Goal: Information Seeking & Learning: Learn about a topic

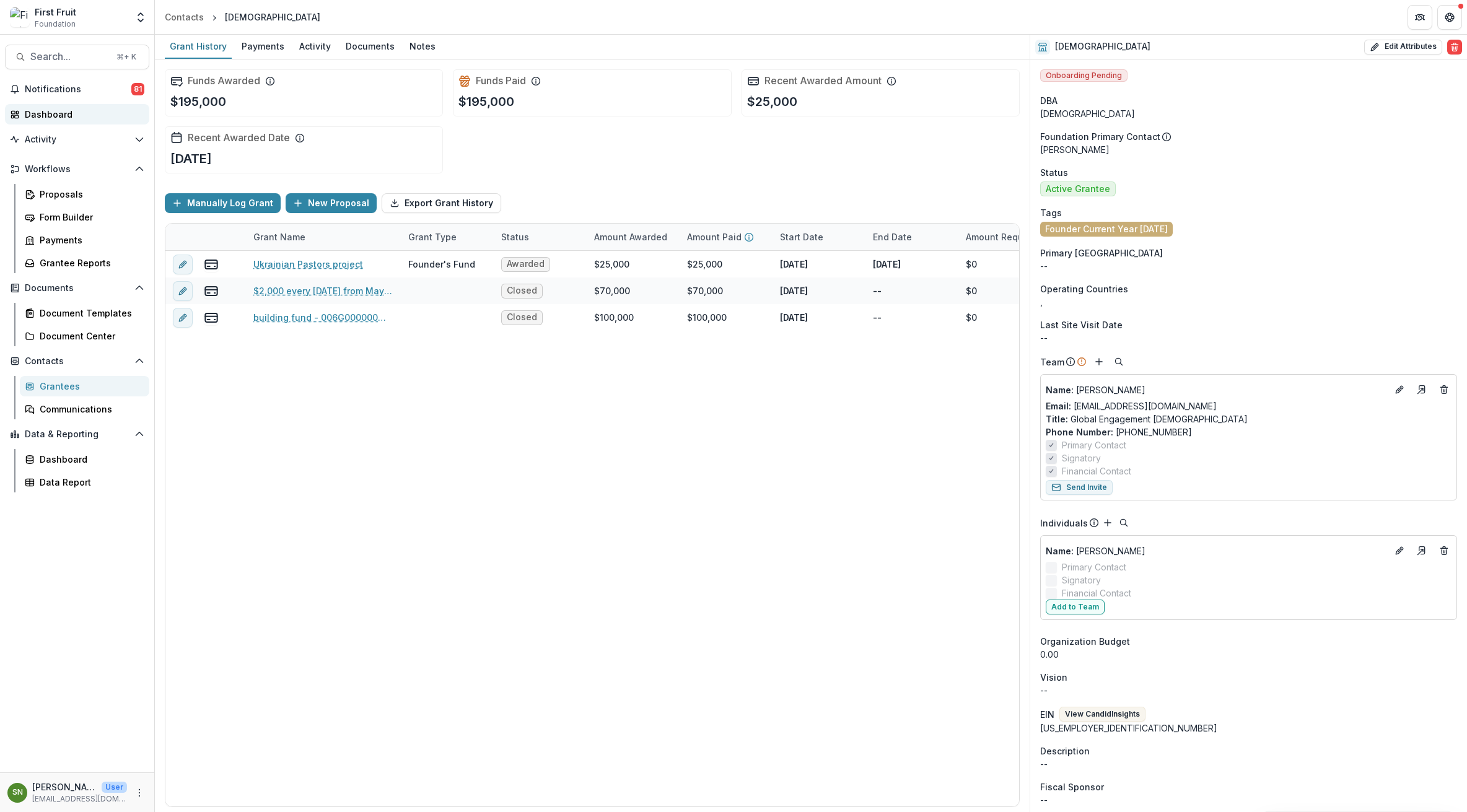
click at [54, 115] on div "Dashboard" at bounding box center [82, 114] width 115 height 13
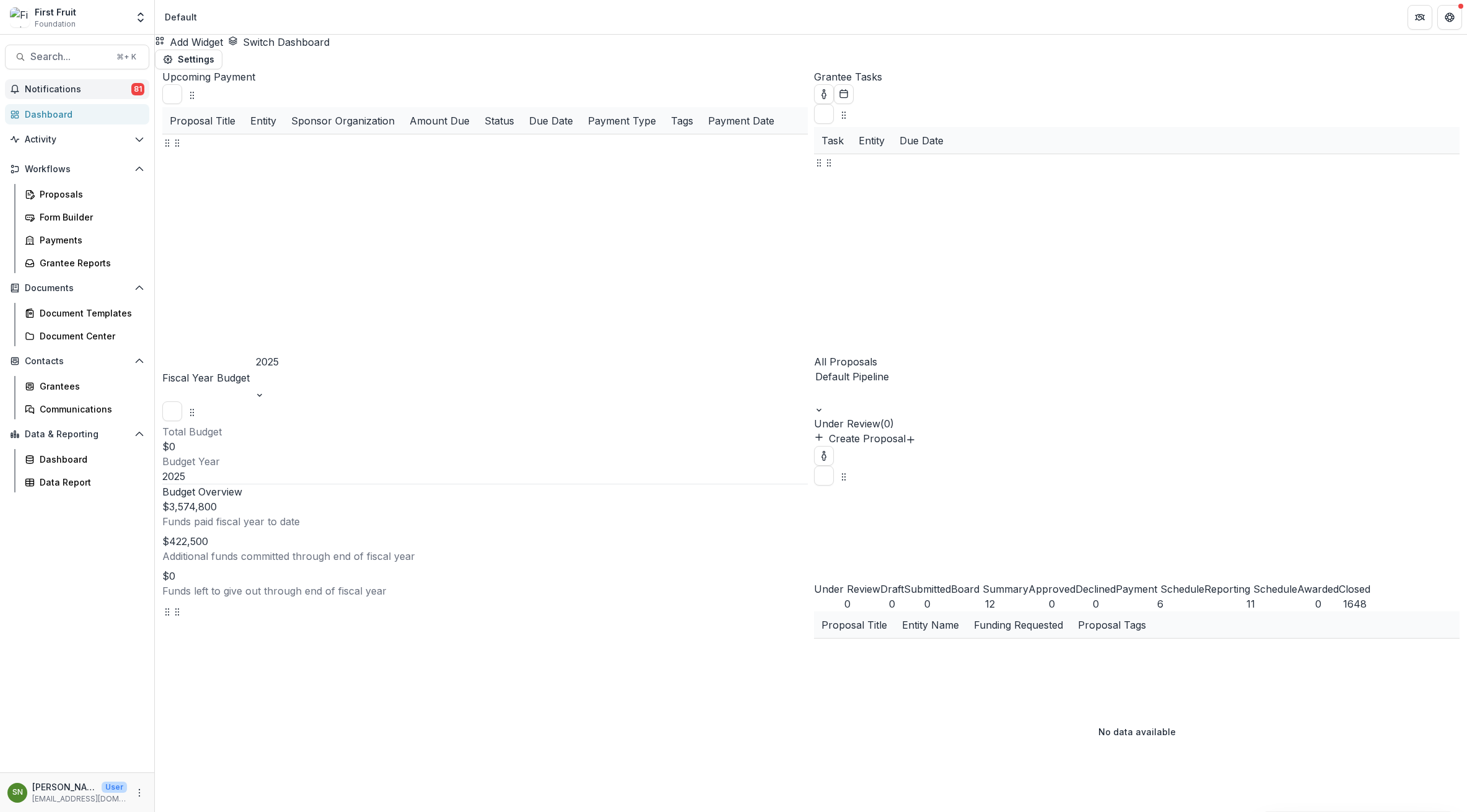
click at [48, 84] on span "Notifications" at bounding box center [78, 90] width 107 height 11
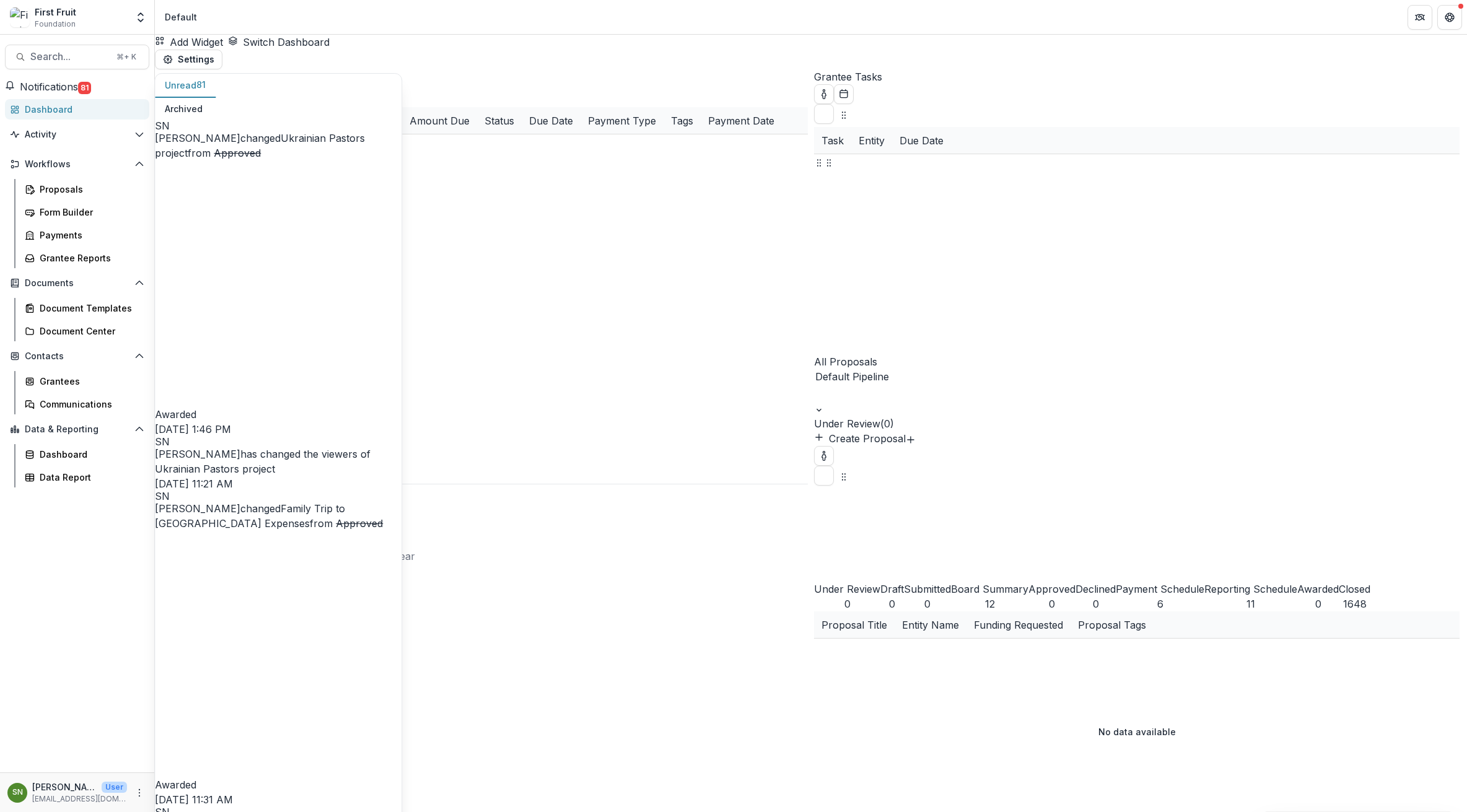
click at [456, 56] on div "Add Widget Switch Dashboard Default 2025 Payment Schedule New Dashboard Settings" at bounding box center [811, 52] width 1312 height 35
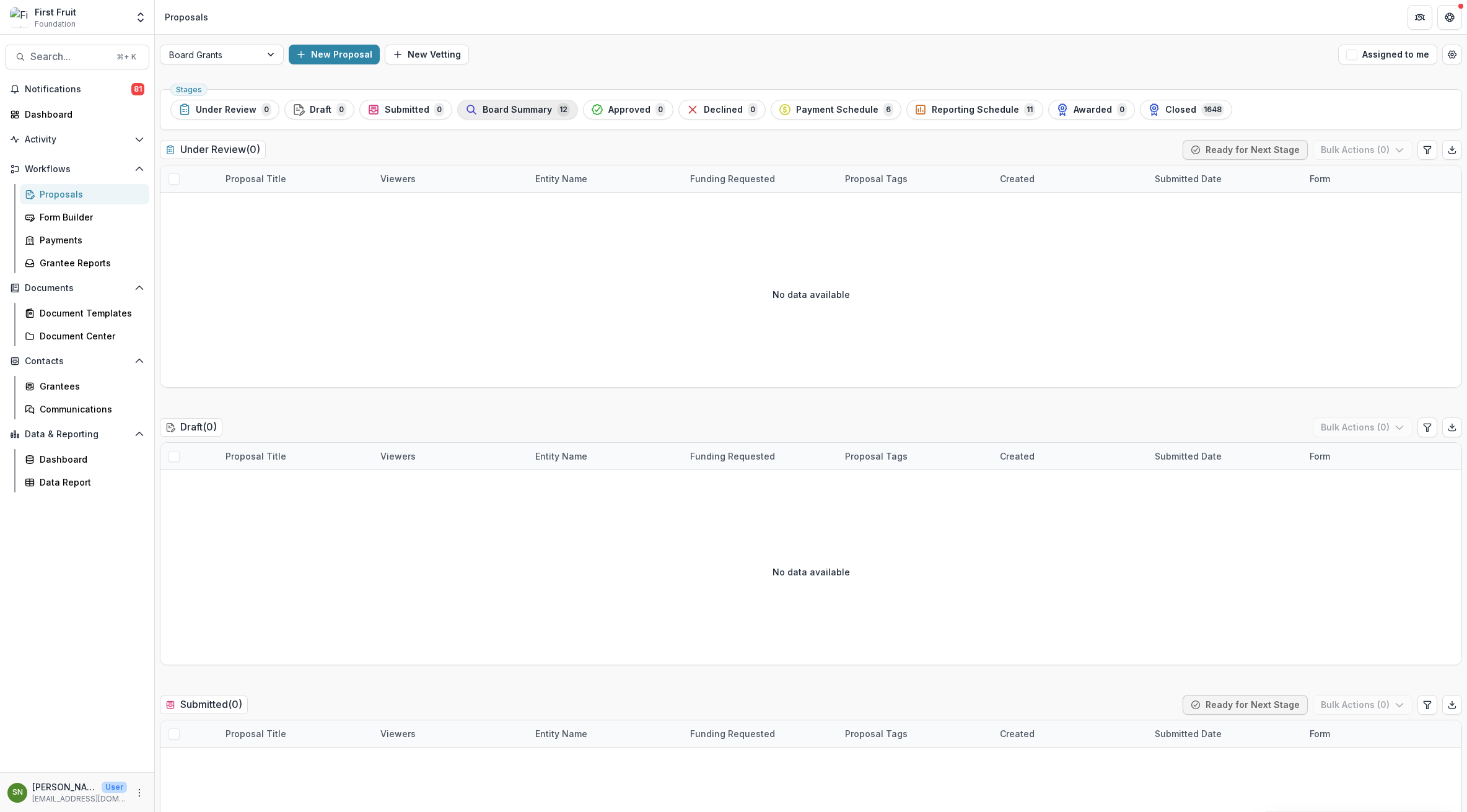
click at [494, 105] on span "Board Summary" at bounding box center [517, 110] width 69 height 11
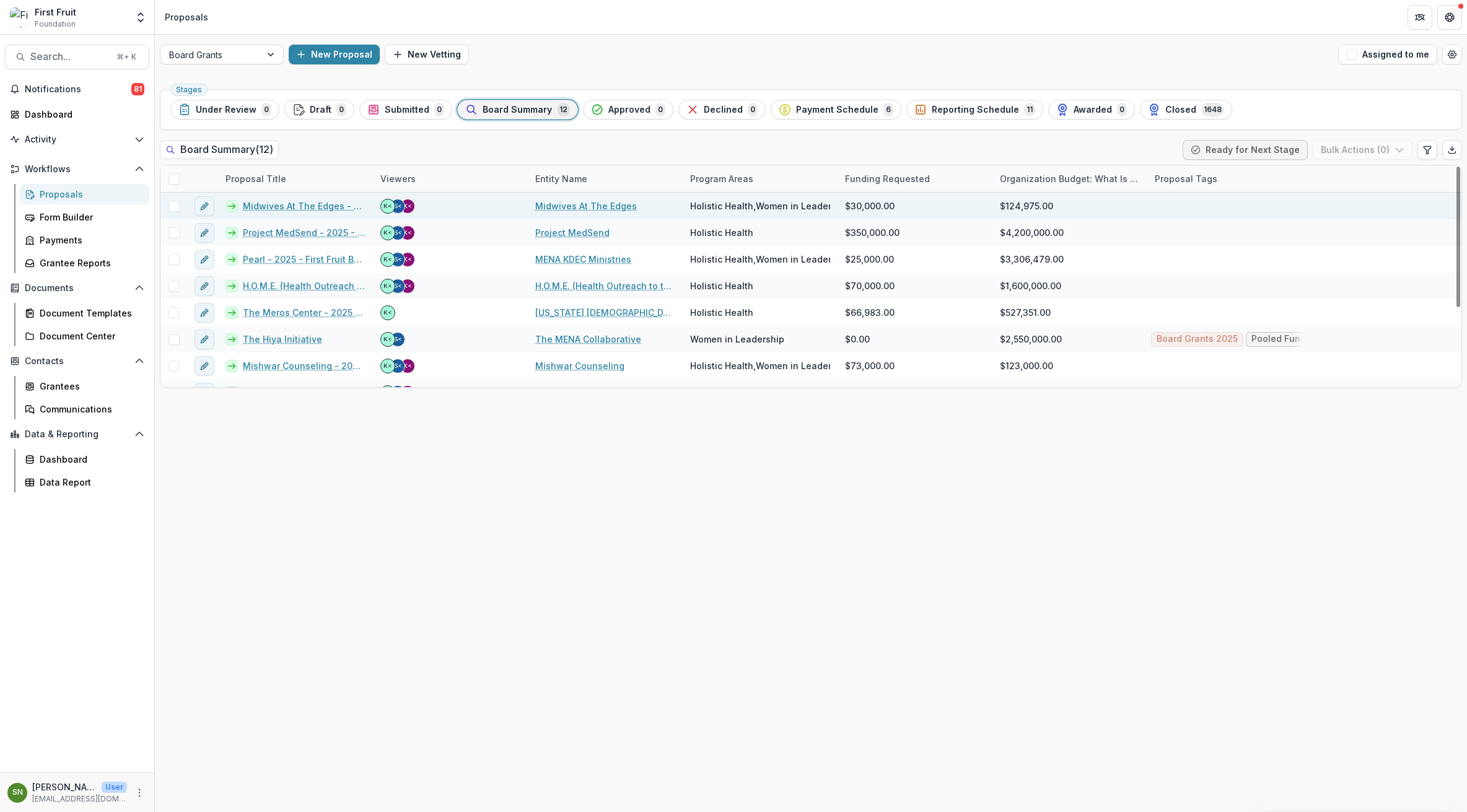
click at [307, 203] on link "Midwives At The Edges - 2025 - First Fruit Board Grant Application Form" at bounding box center [304, 206] width 122 height 13
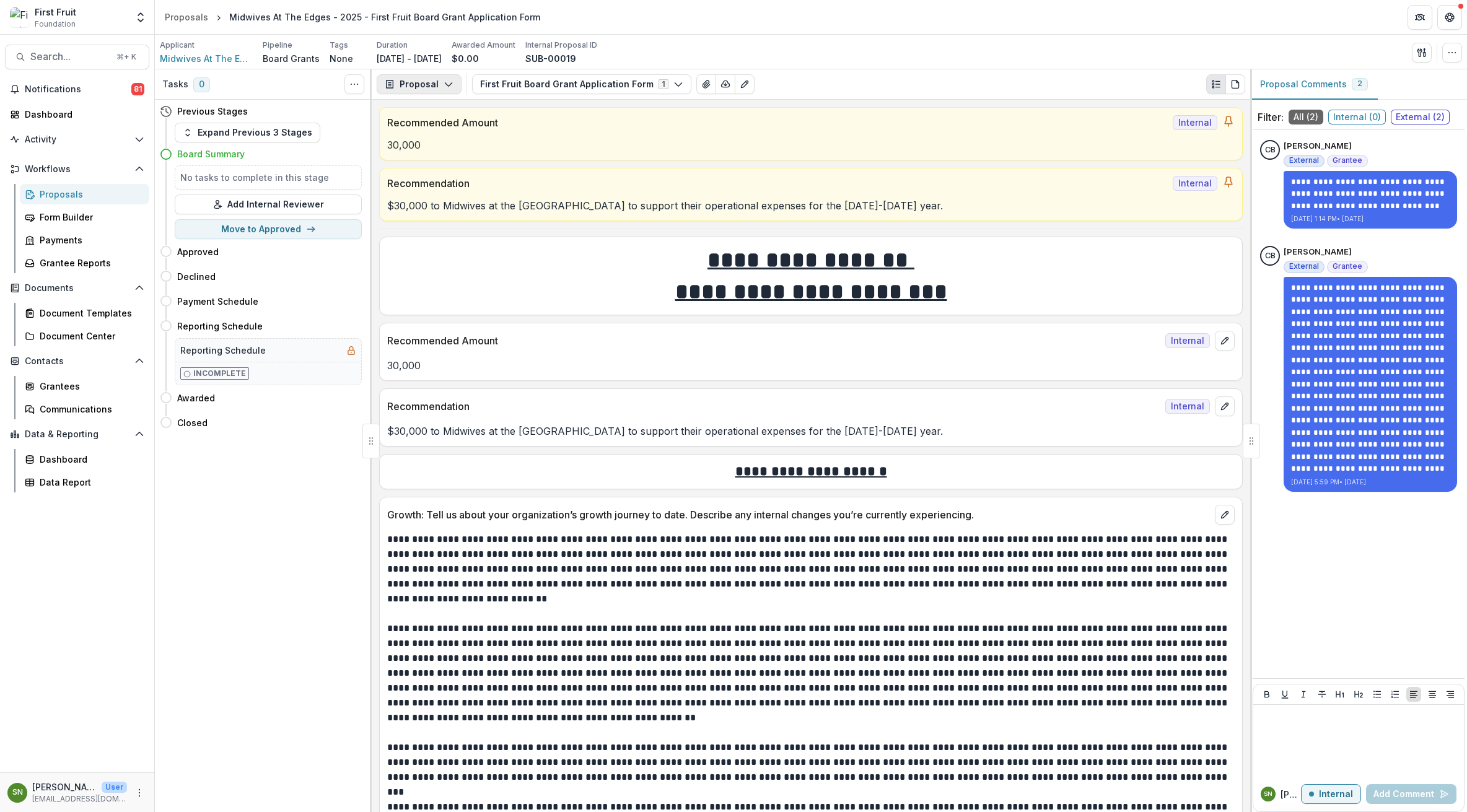
click at [439, 82] on button "Proposal" at bounding box center [419, 84] width 85 height 20
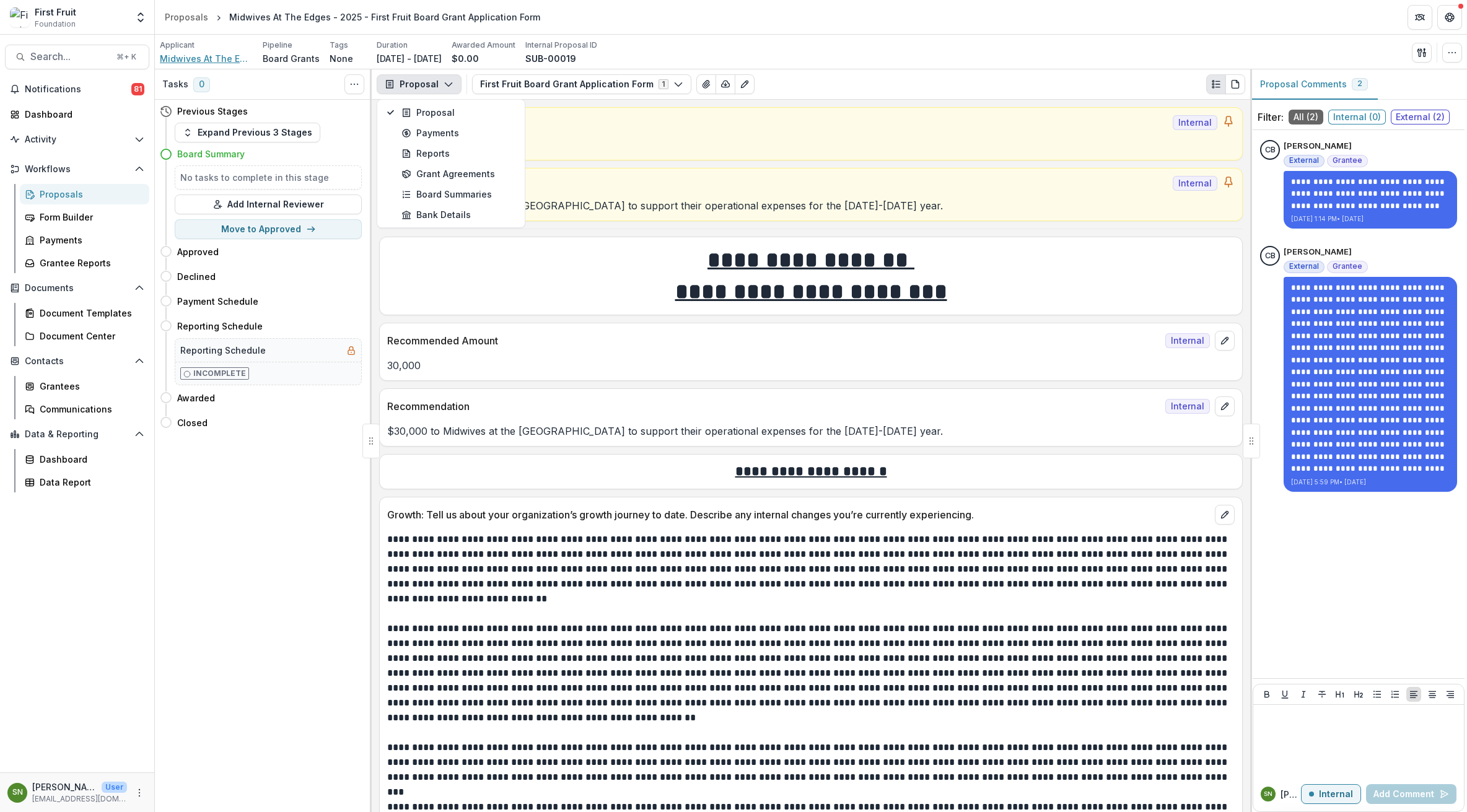
click at [197, 57] on span "Midwives At The Edges" at bounding box center [206, 59] width 93 height 13
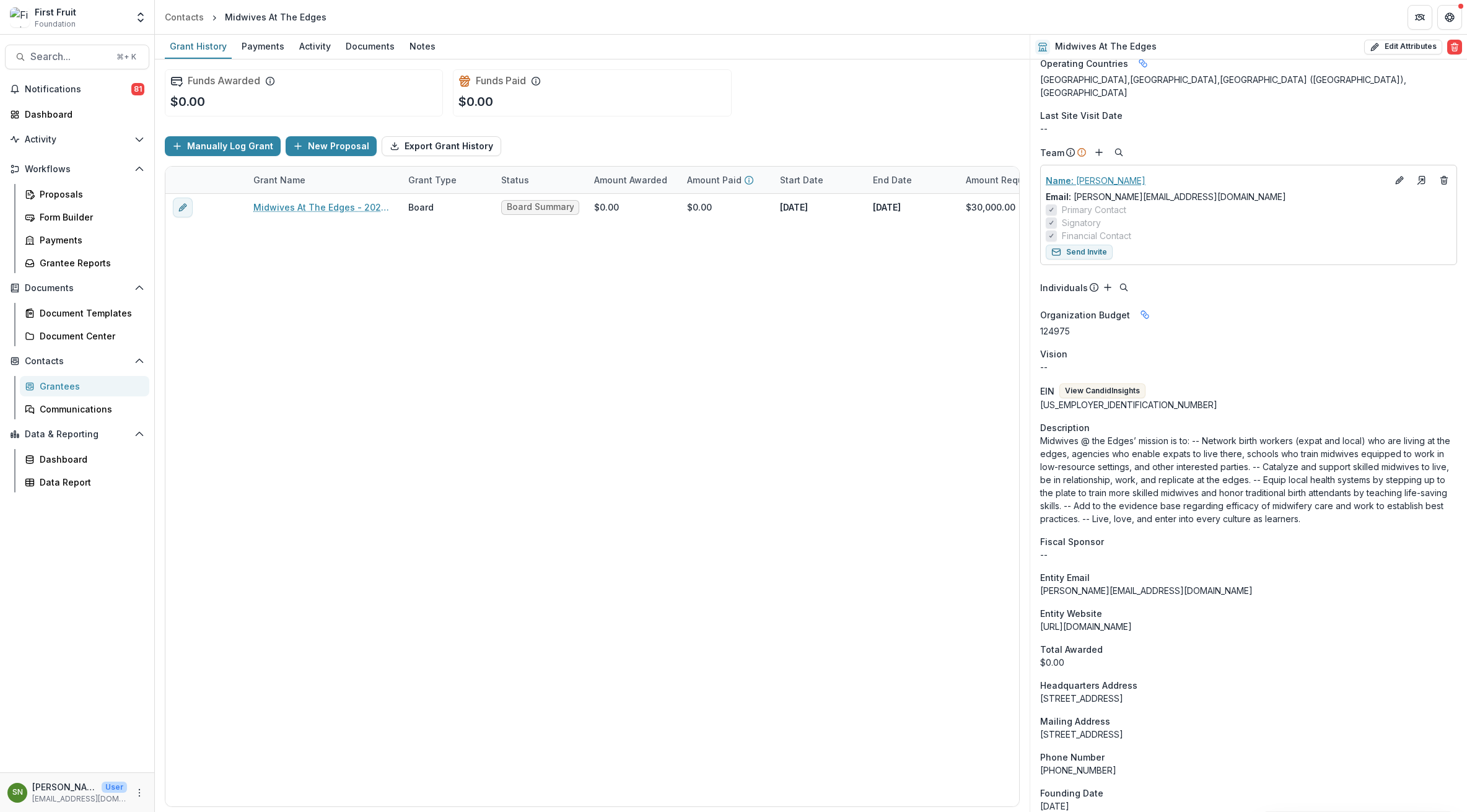
scroll to position [236, 0]
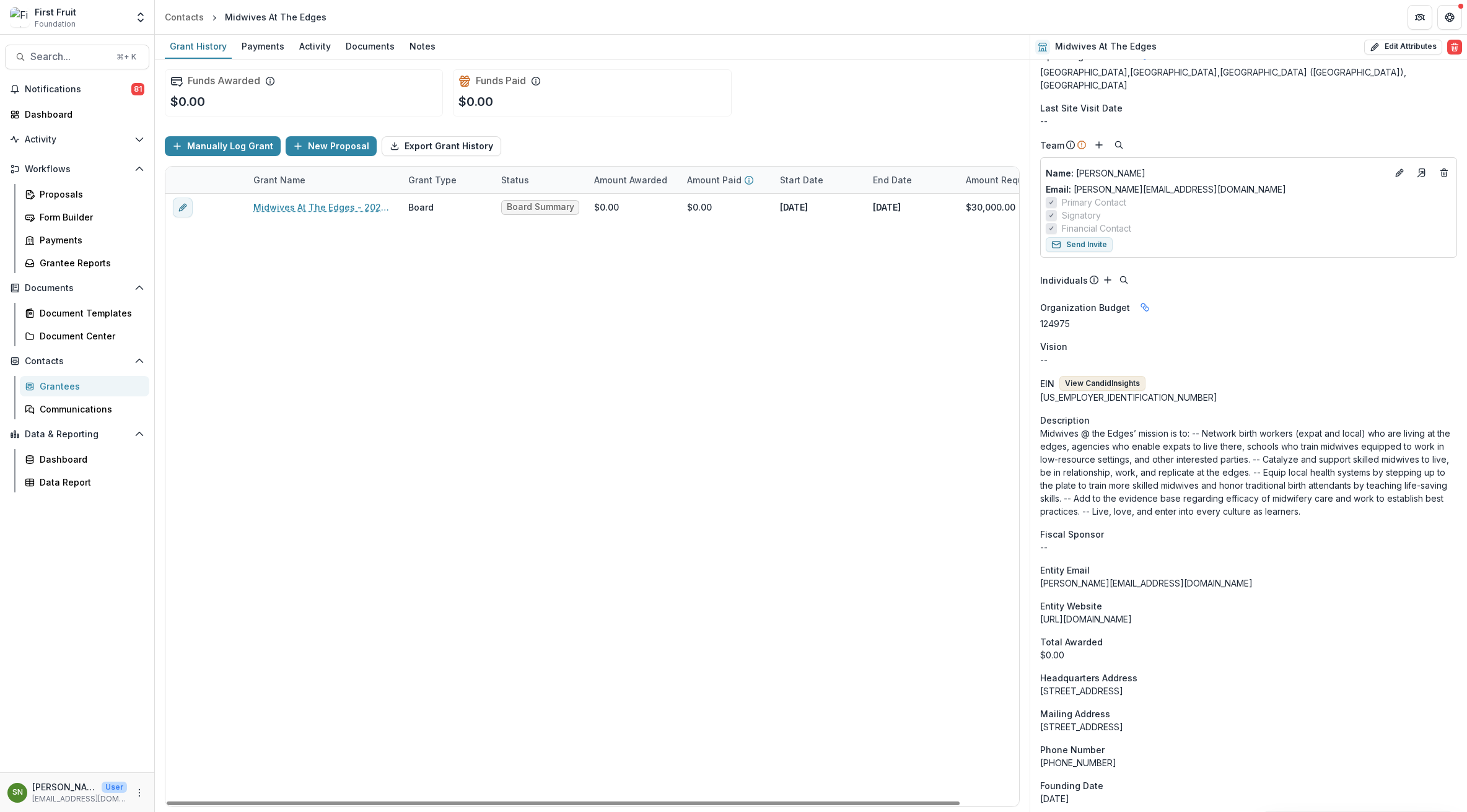
click at [1098, 376] on button "View Candid Insights" at bounding box center [1102, 383] width 86 height 15
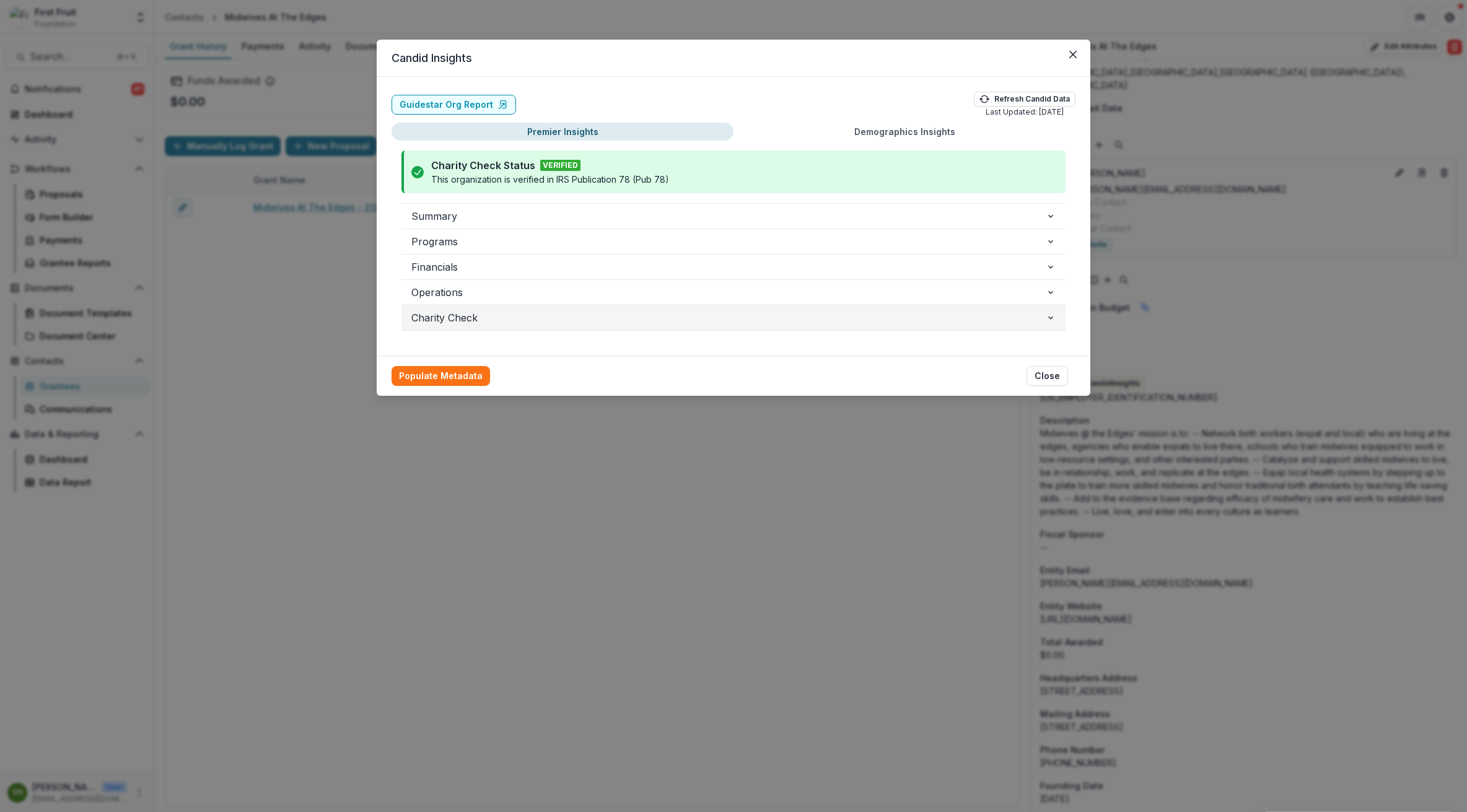
click at [1053, 315] on icon "button" at bounding box center [1051, 318] width 10 height 10
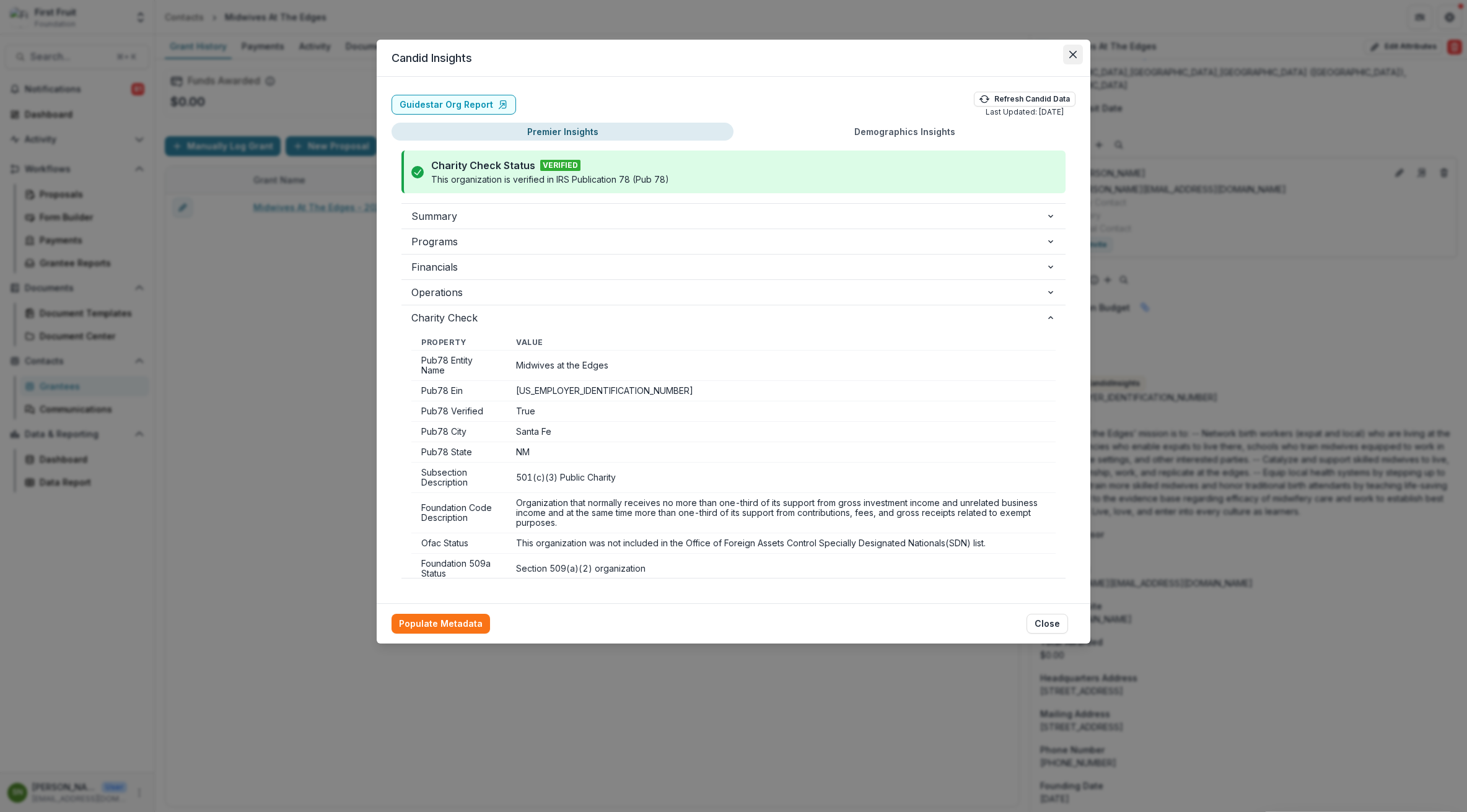
click at [1075, 52] on icon "Close" at bounding box center [1073, 55] width 8 height 8
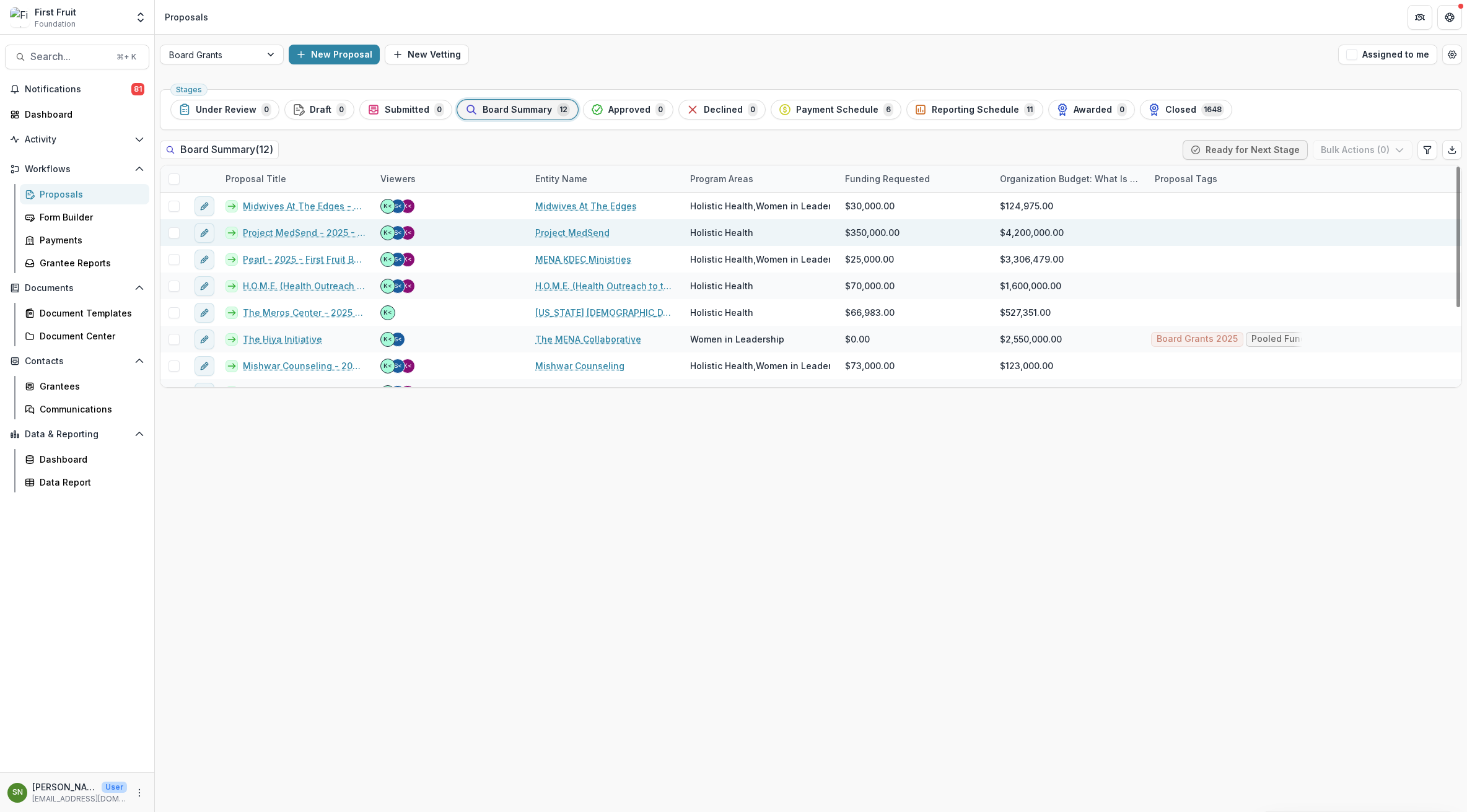
click at [557, 231] on link "Project MedSend" at bounding box center [573, 233] width 74 height 13
